Goal: Information Seeking & Learning: Learn about a topic

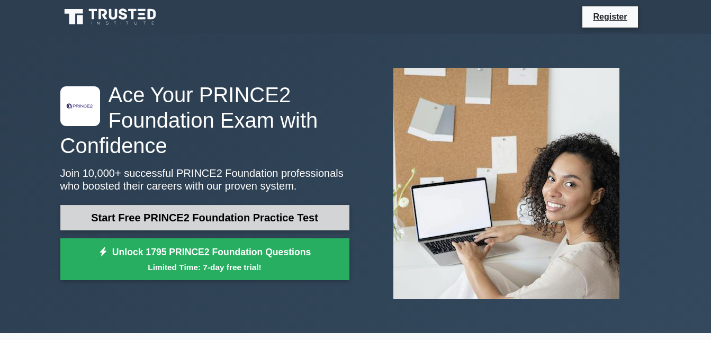
click at [222, 214] on link "Start Free PRINCE2 Foundation Practice Test" at bounding box center [204, 217] width 289 height 25
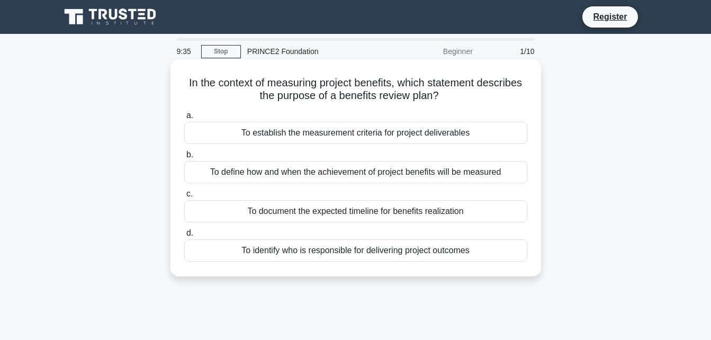
click at [429, 134] on div "To establish the measurement criteria for project deliverables" at bounding box center [355, 133] width 343 height 22
click at [184, 119] on input "a. To establish the measurement criteria for project deliverables" at bounding box center [184, 115] width 0 height 7
